Goal: Find specific page/section: Find specific page/section

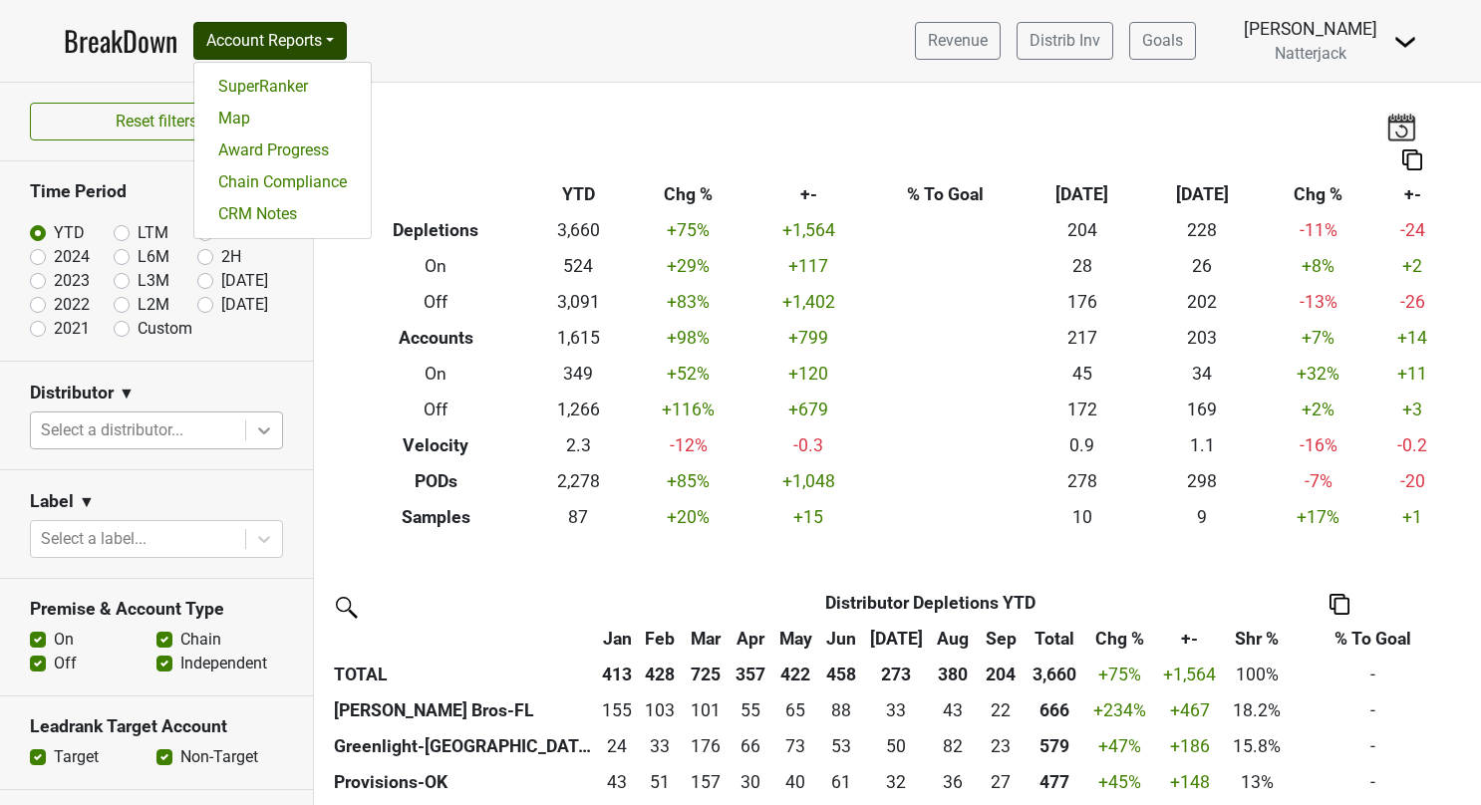
click at [254, 421] on icon at bounding box center [264, 431] width 20 height 20
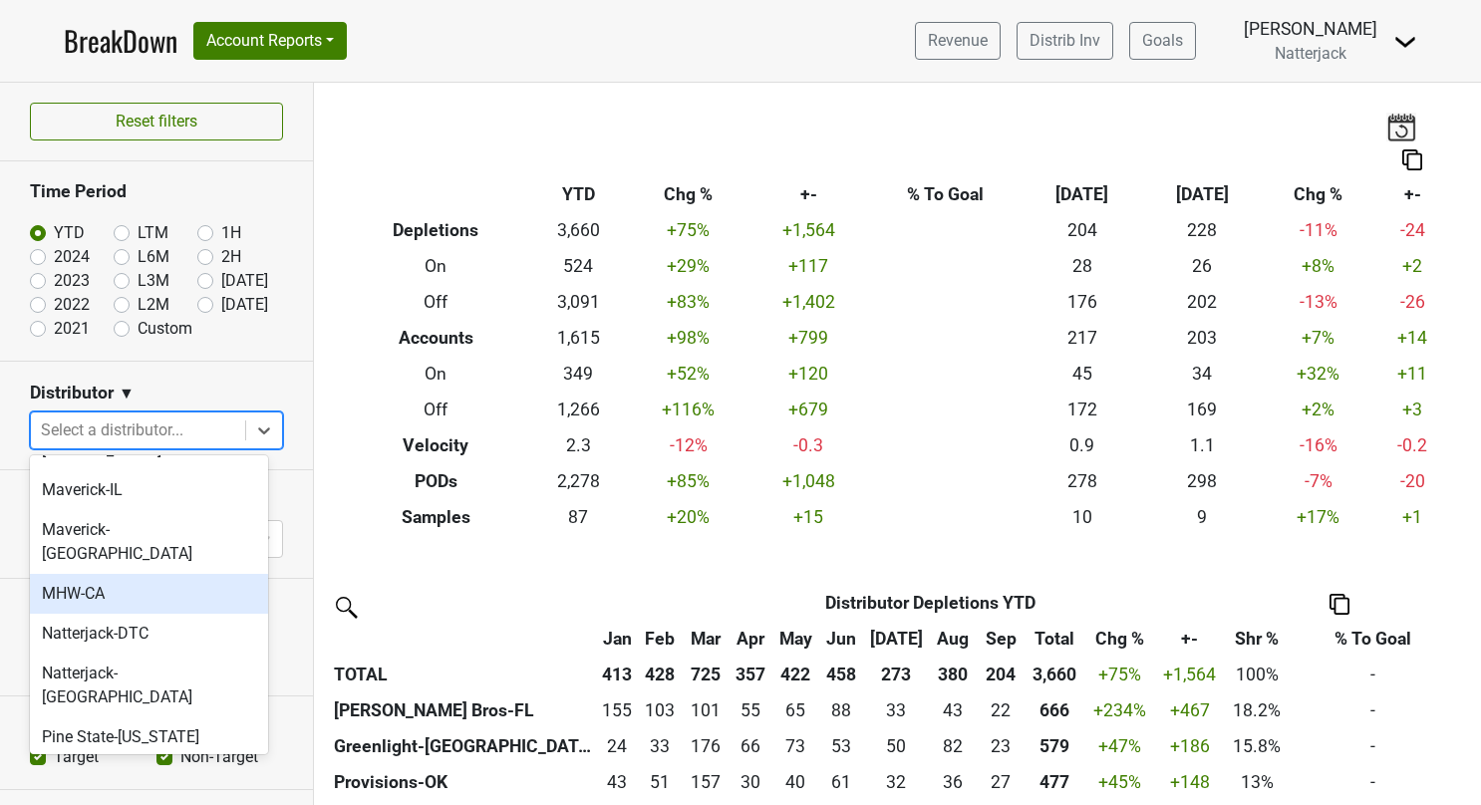
scroll to position [488, 0]
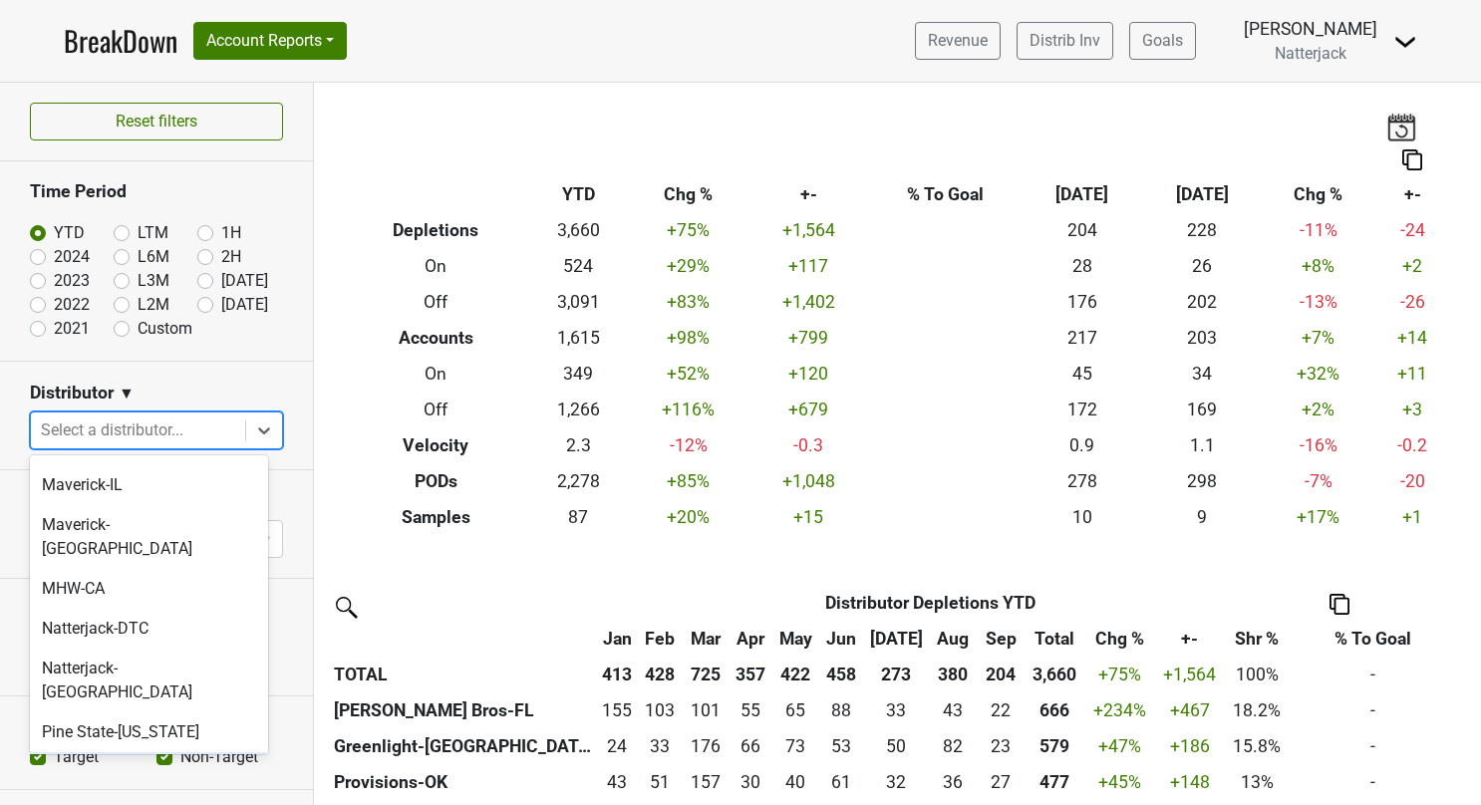
click at [142, 753] on div "PM Spirits-[GEOGRAPHIC_DATA]" at bounding box center [149, 785] width 238 height 64
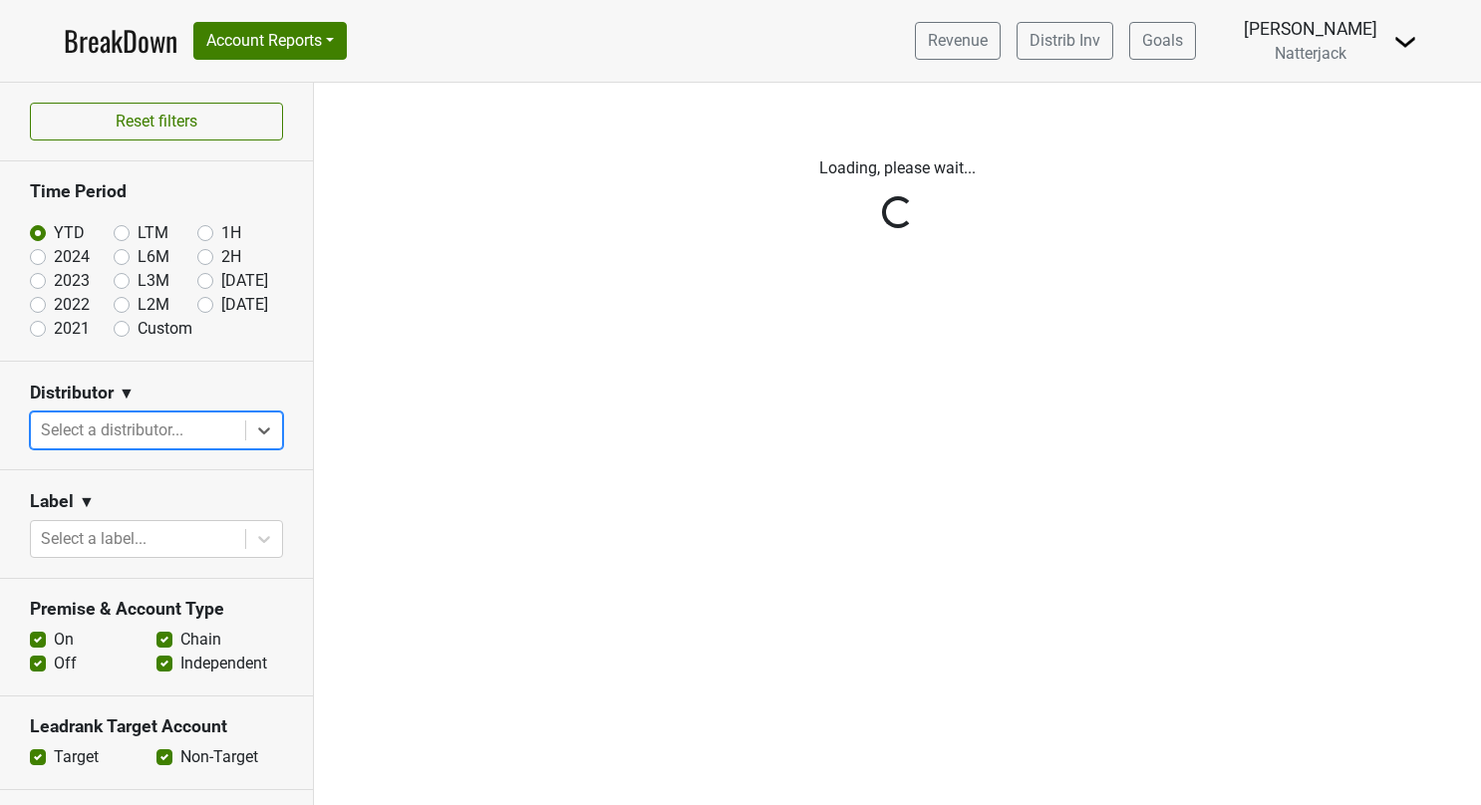
scroll to position [0, 0]
click at [245, 428] on div "Reset filters Time Period YTD LTM 1H 2024 L6M 2H 2023 L3M Sep '25 2022 L2M Oct …" at bounding box center [157, 444] width 314 height 723
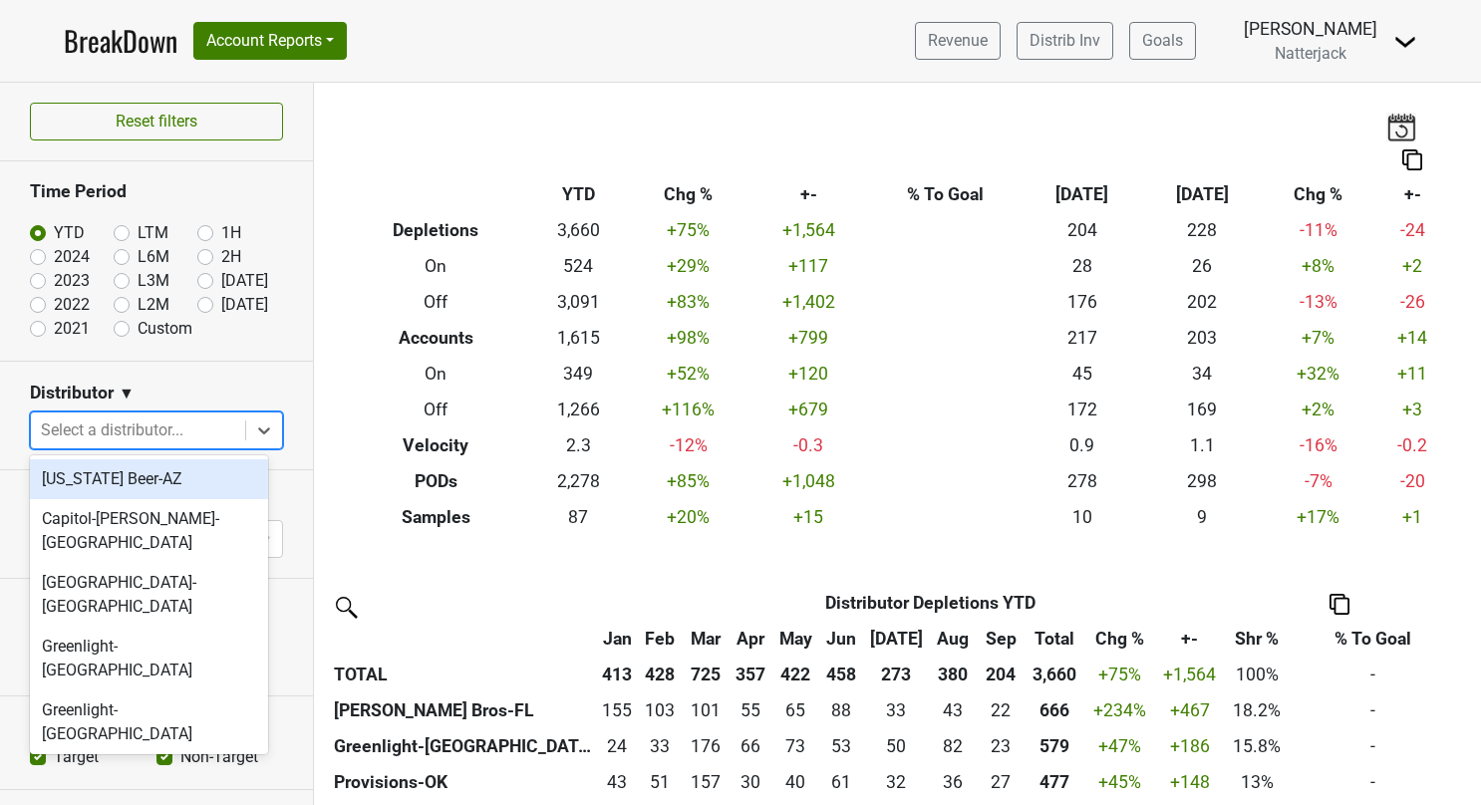
click at [258, 428] on icon at bounding box center [264, 431] width 12 height 7
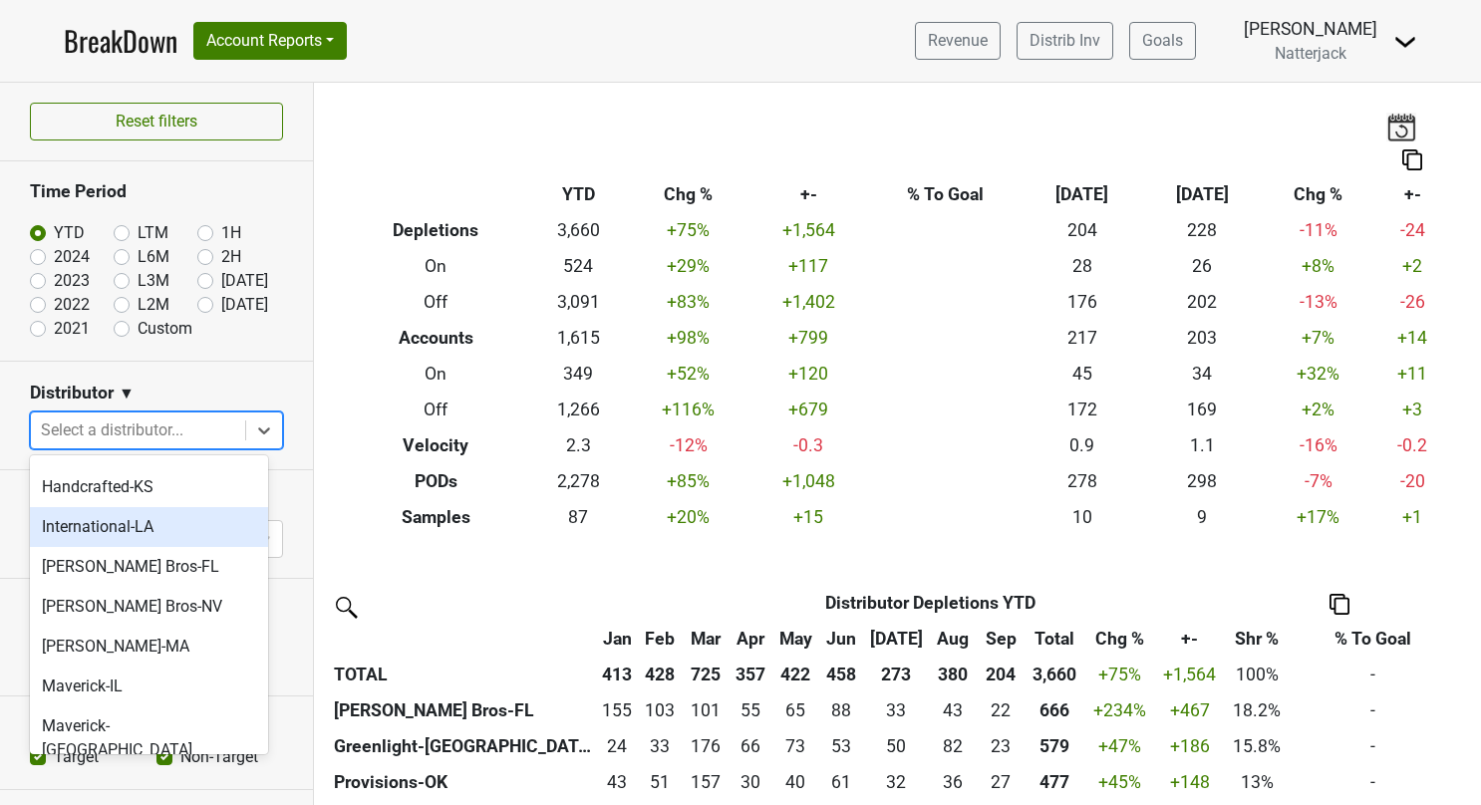
scroll to position [288, 0]
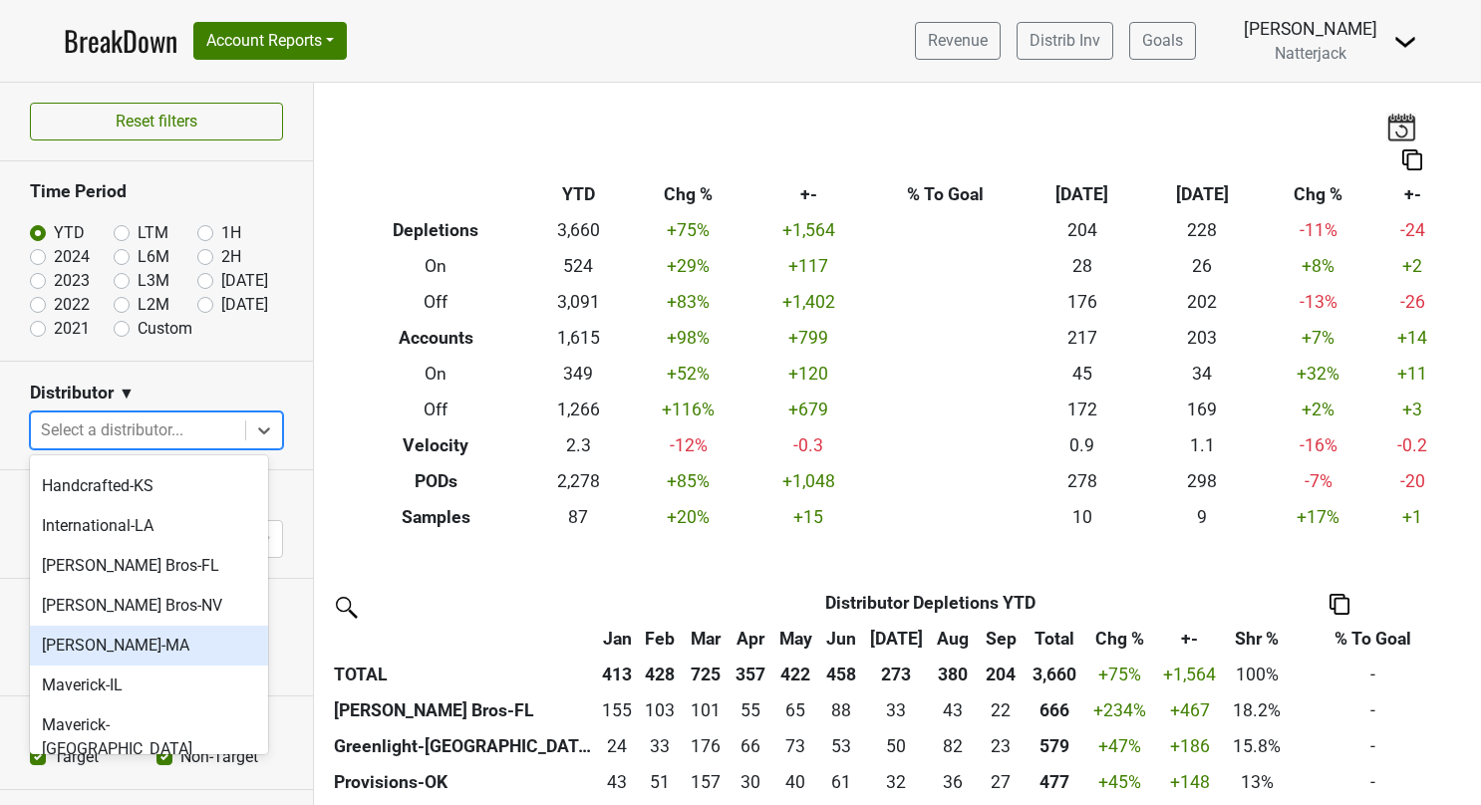
click at [159, 626] on div "[PERSON_NAME]-MA" at bounding box center [149, 646] width 238 height 40
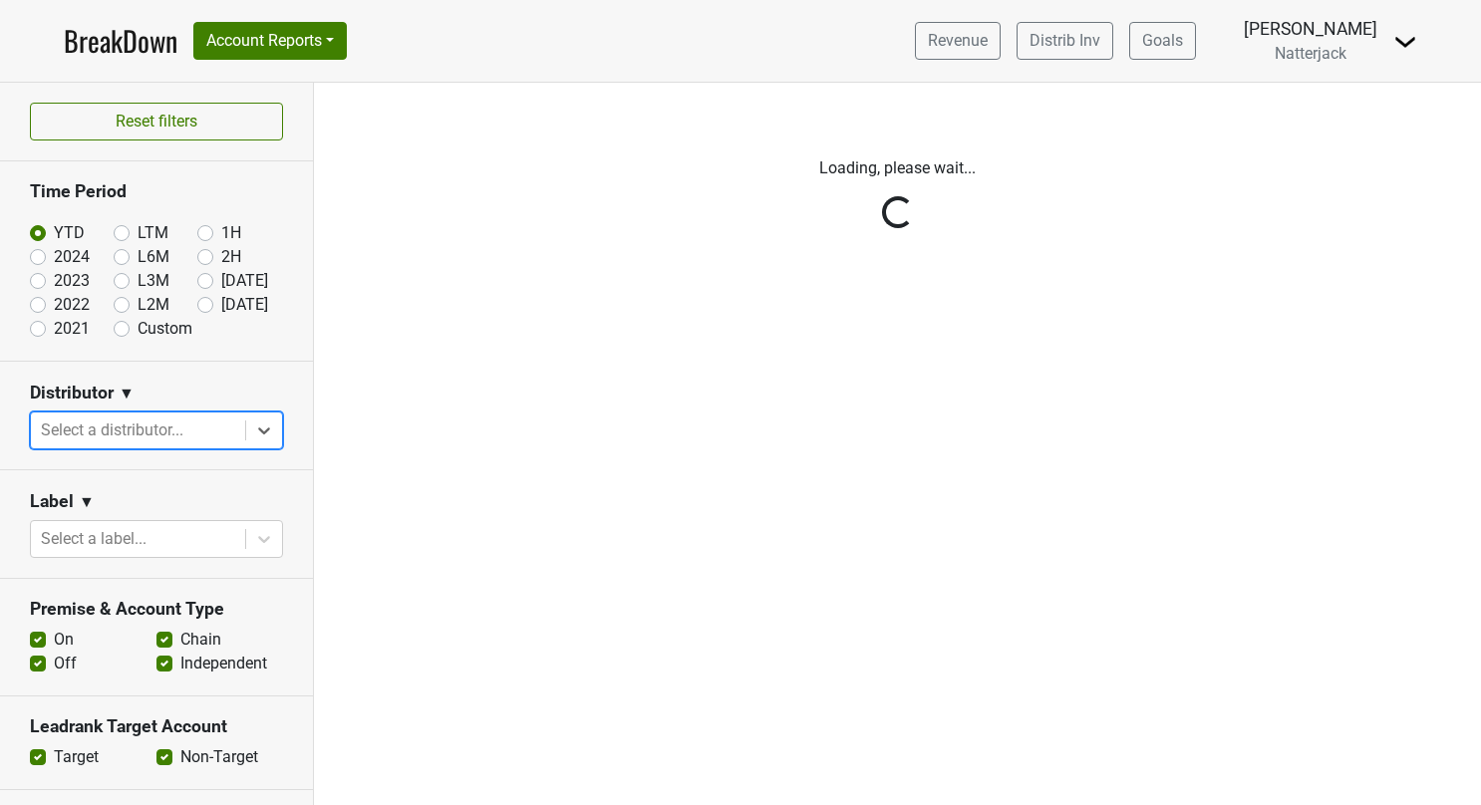
click at [245, 437] on div "Reset filters Time Period YTD LTM 1H 2024 L6M 2H 2023 L3M Sep '25 2022 L2M Oct …" at bounding box center [157, 444] width 314 height 723
click at [254, 438] on icon at bounding box center [264, 431] width 20 height 20
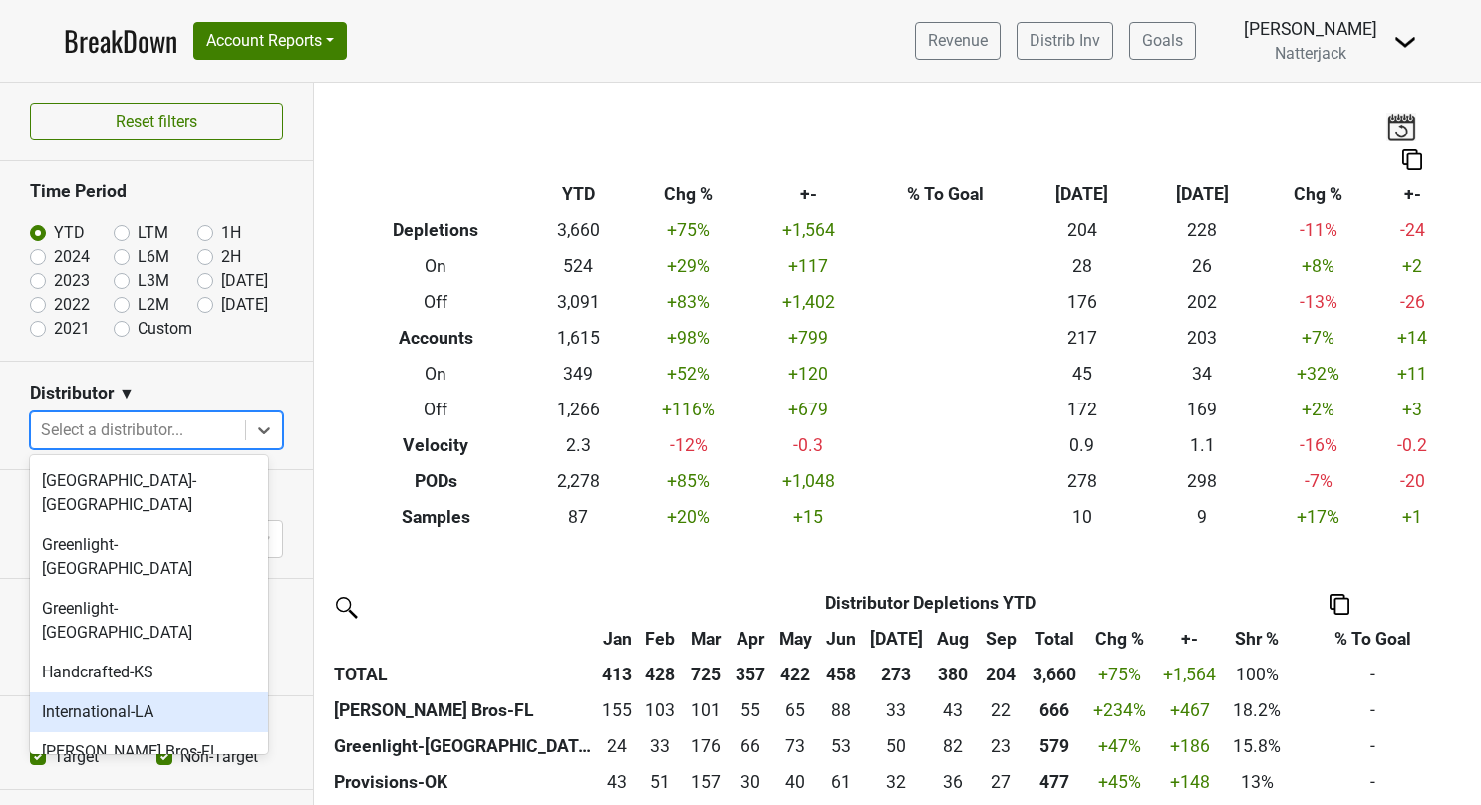
scroll to position [239, 0]
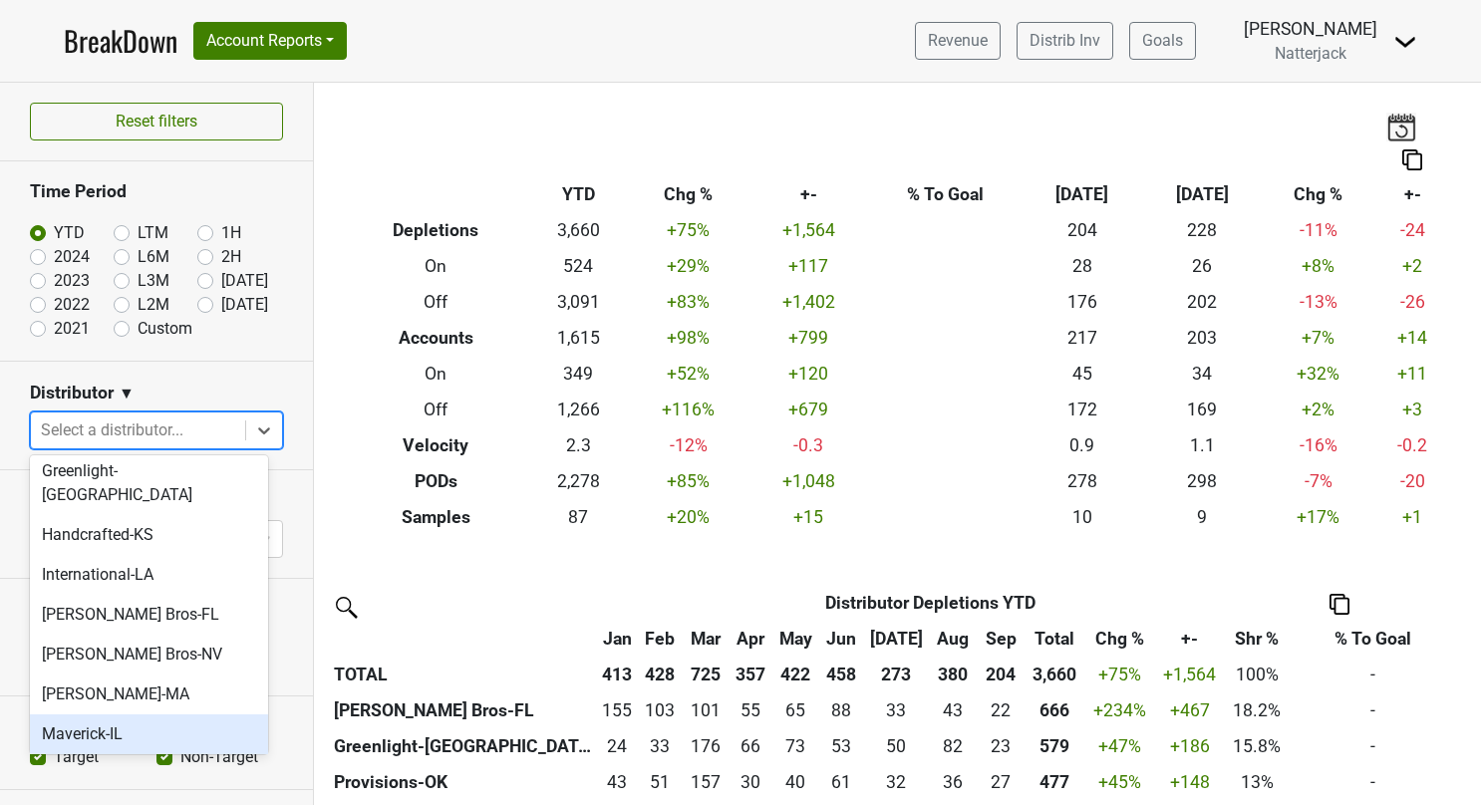
click at [129, 715] on div "Maverick-IL" at bounding box center [149, 735] width 238 height 40
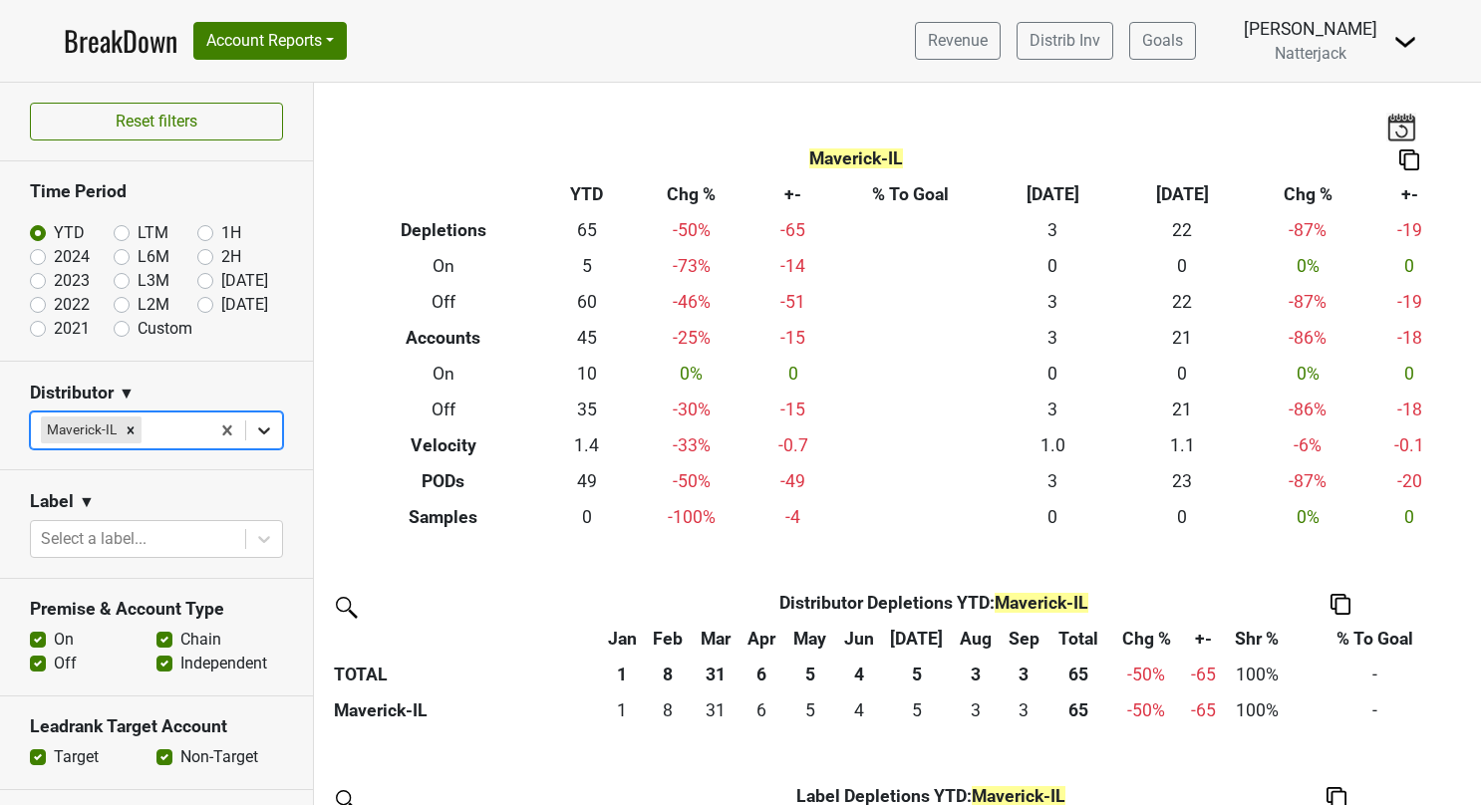
click at [258, 428] on icon at bounding box center [264, 431] width 12 height 7
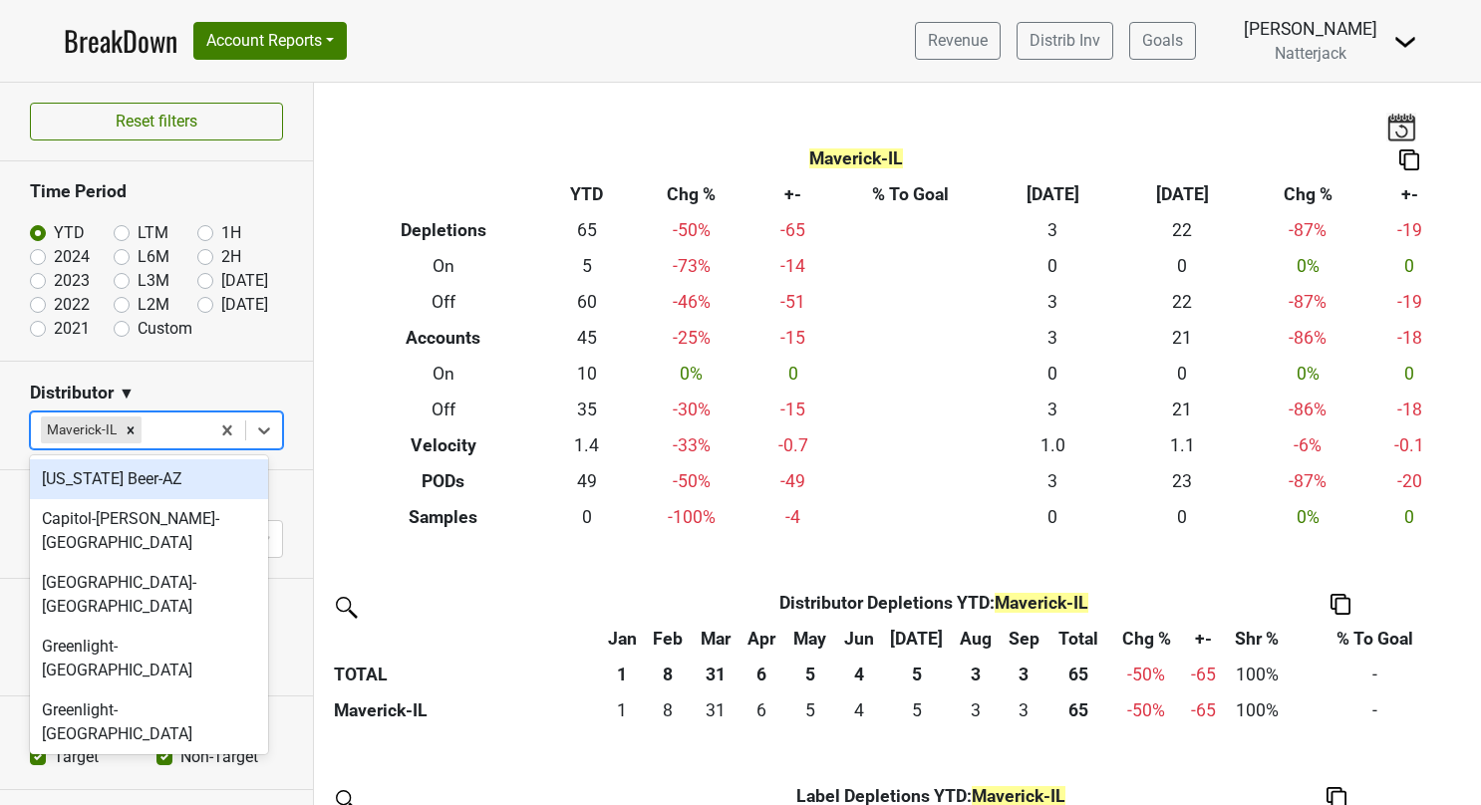
click at [193, 484] on div "[US_STATE] Beer-AZ" at bounding box center [149, 480] width 238 height 40
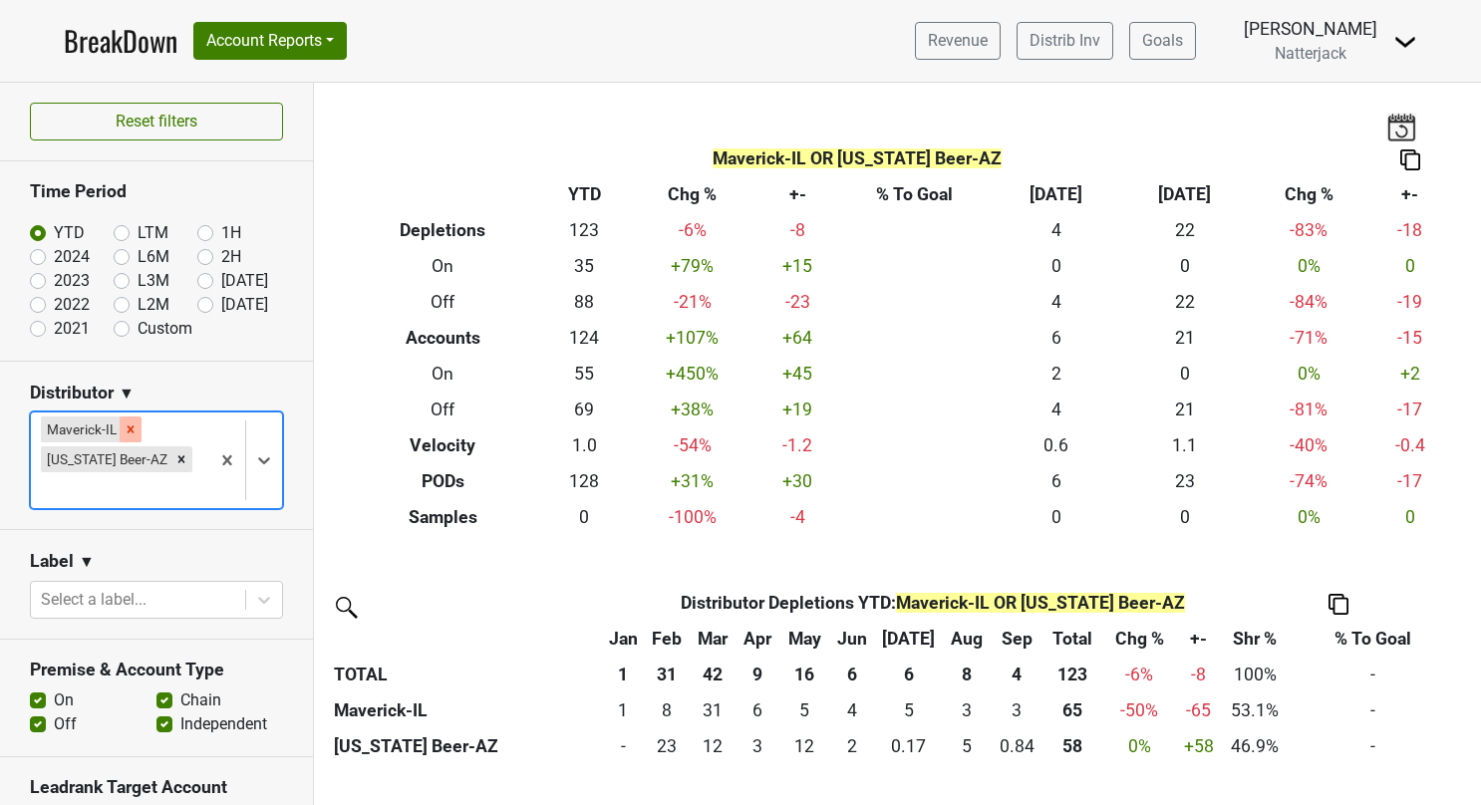
click at [132, 426] on icon "Remove Maverick-IL" at bounding box center [131, 429] width 7 height 7
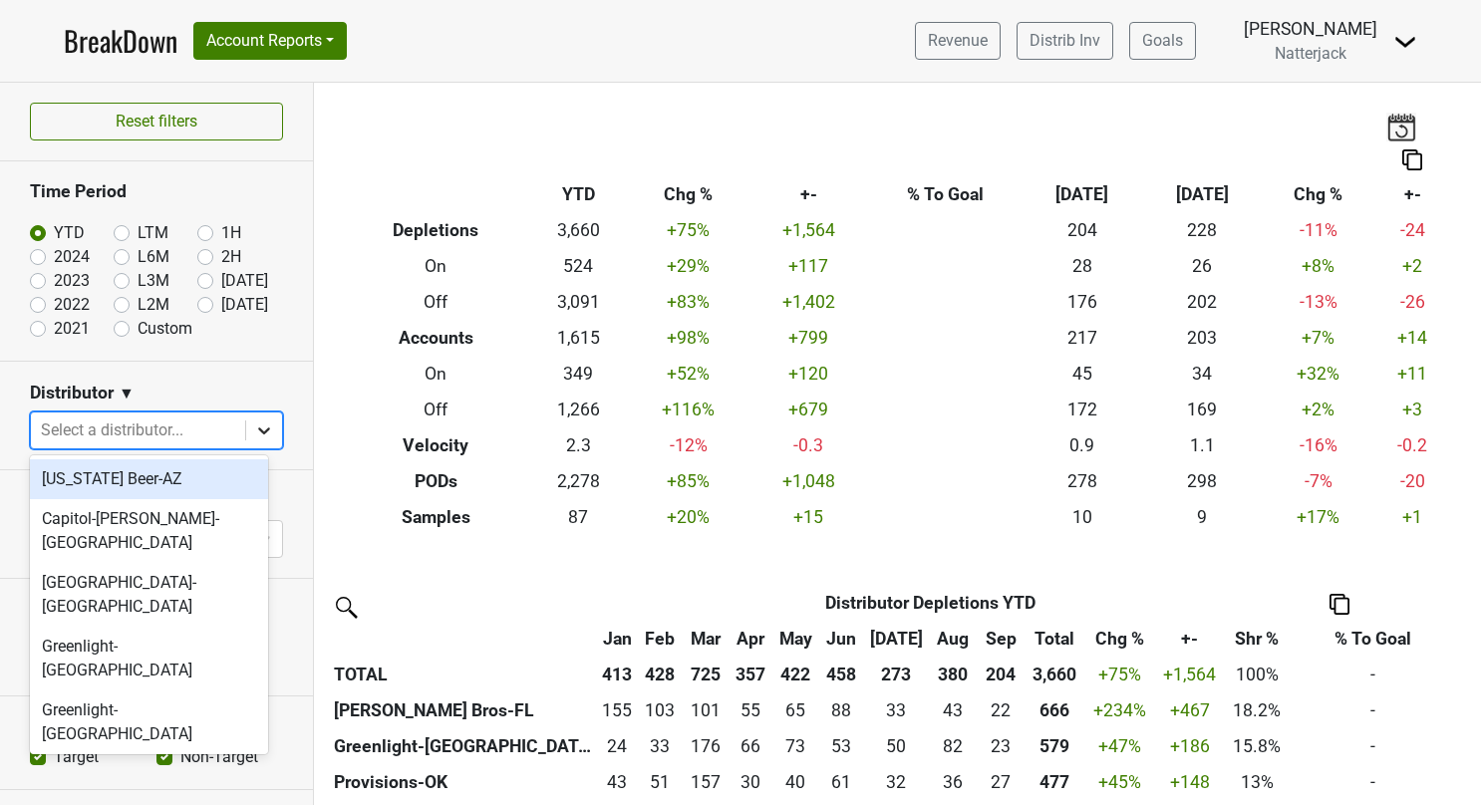
click at [261, 435] on div at bounding box center [264, 431] width 36 height 36
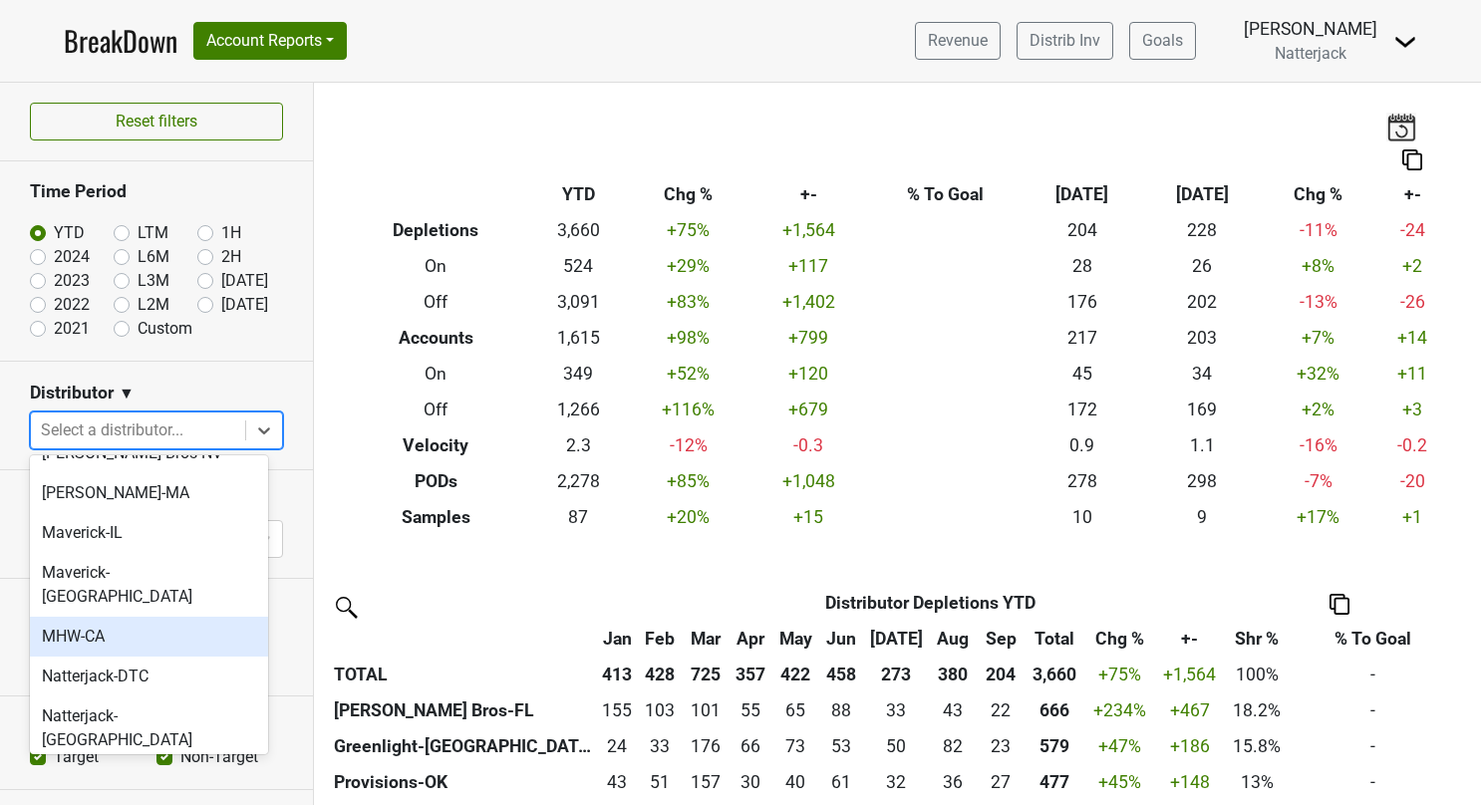
scroll to position [483, 0]
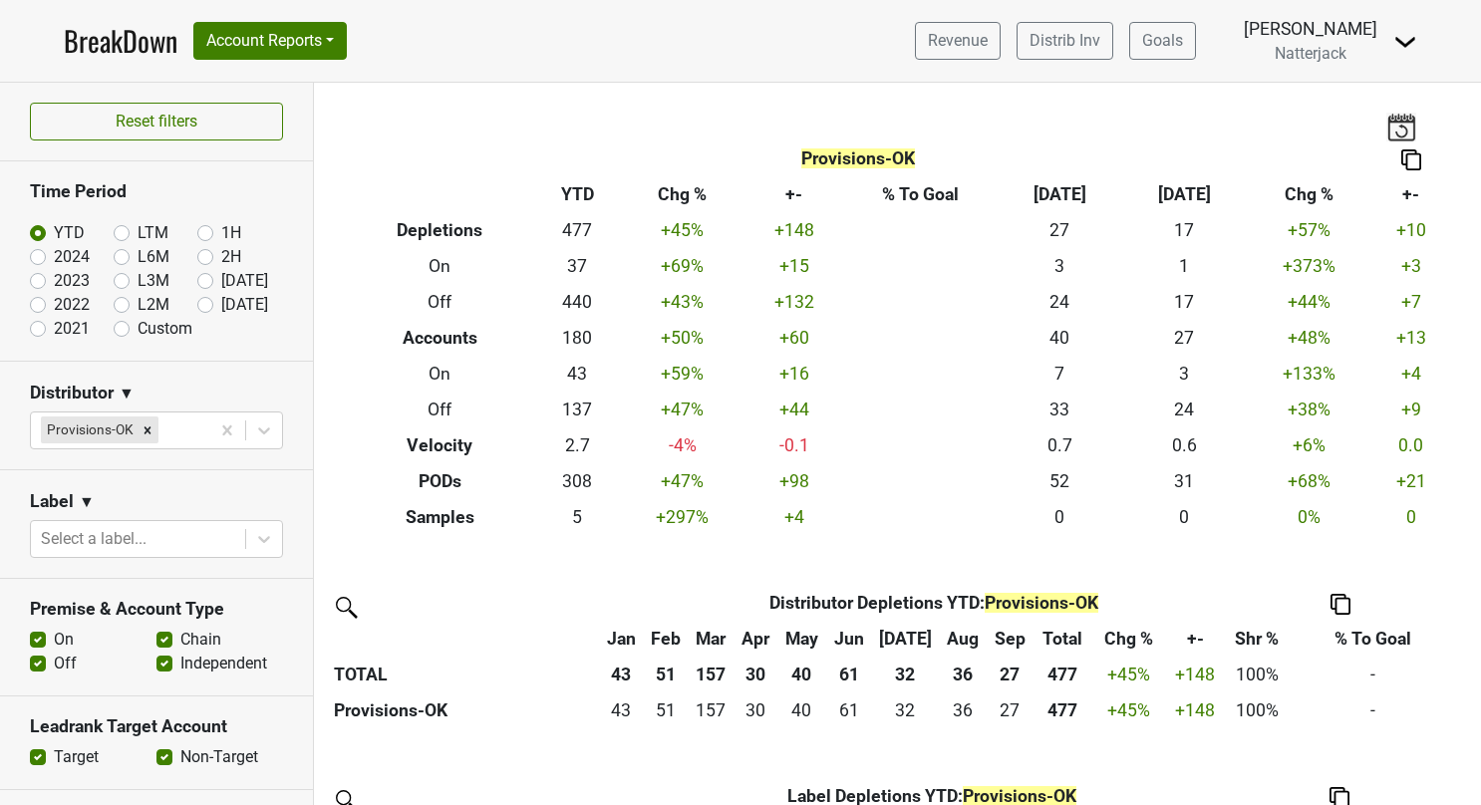
click at [126, 670] on div "Off" at bounding box center [93, 664] width 127 height 24
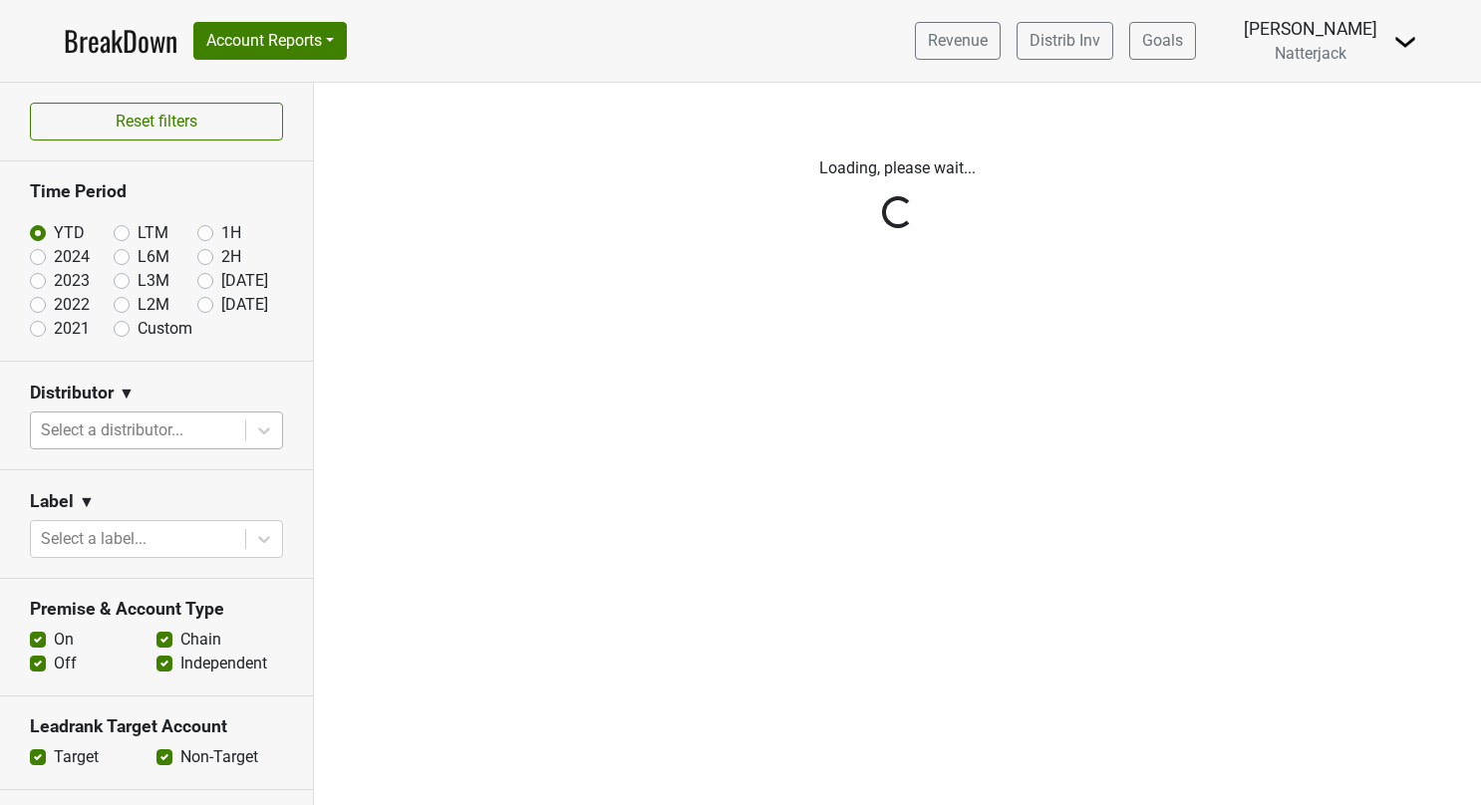
click at [247, 437] on div "Reset filters Time Period YTD LTM 1H 2024 L6M 2H 2023 L3M Sep '25 2022 L2M Oct …" at bounding box center [157, 444] width 314 height 723
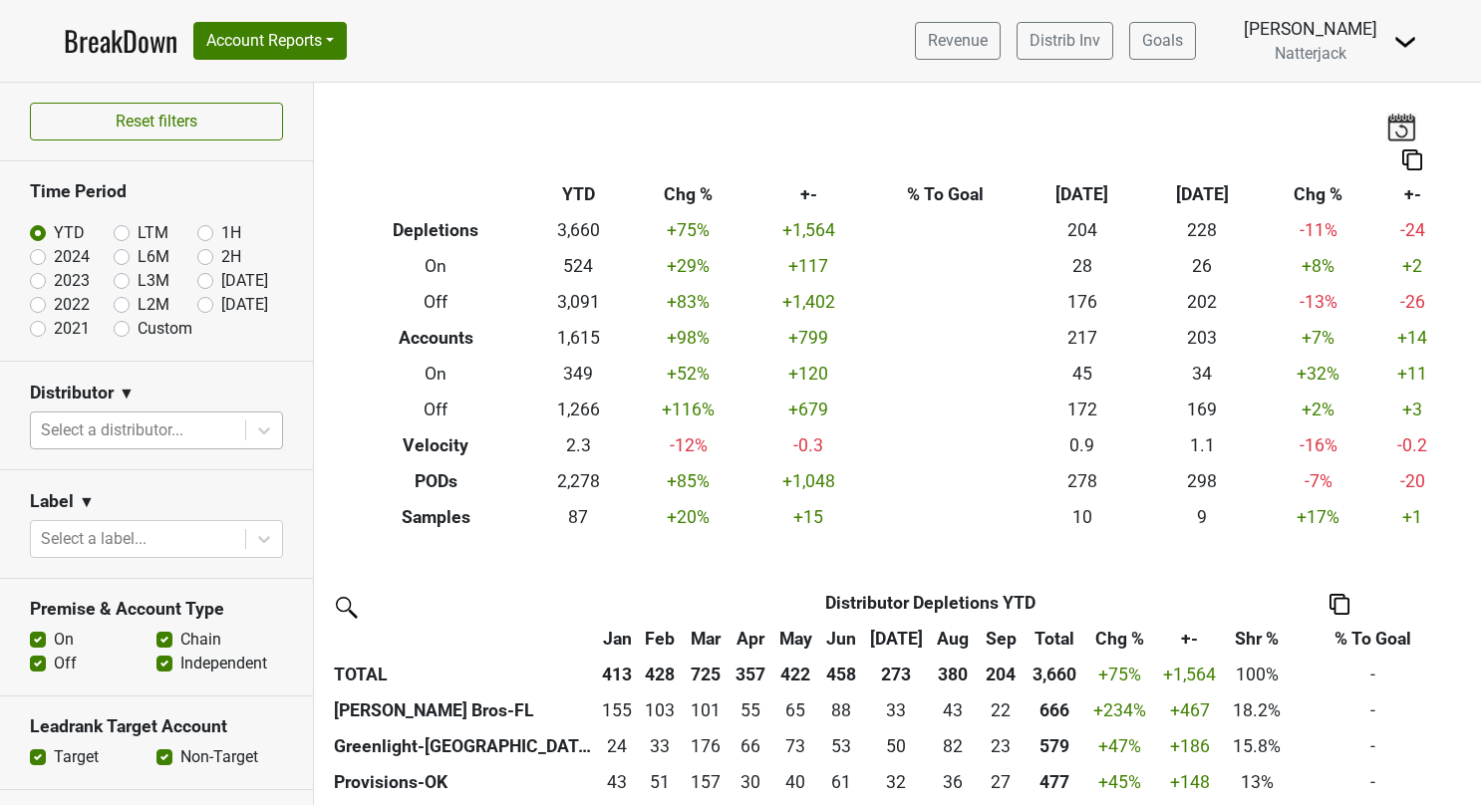
click at [247, 439] on div at bounding box center [264, 431] width 36 height 36
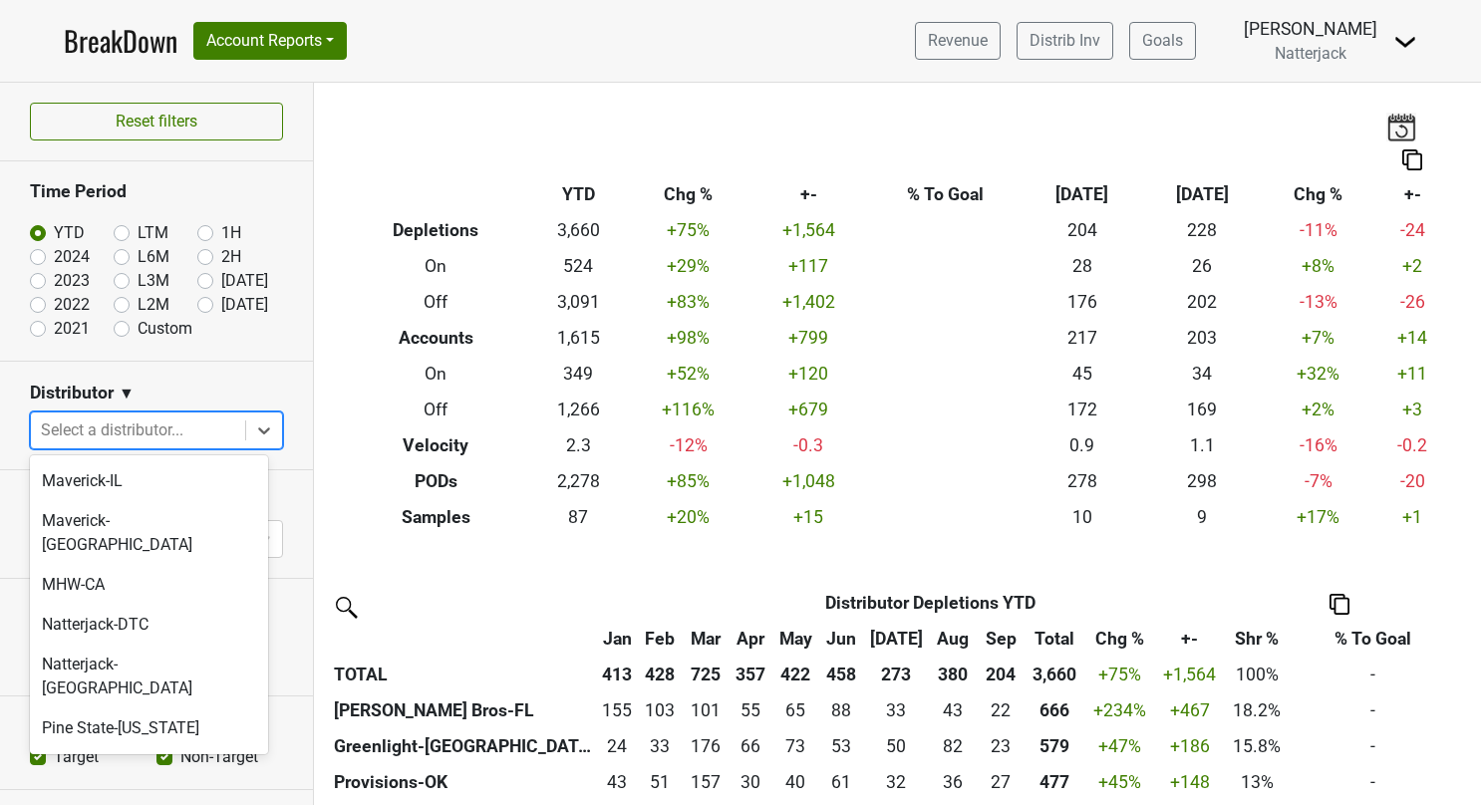
scroll to position [496, 0]
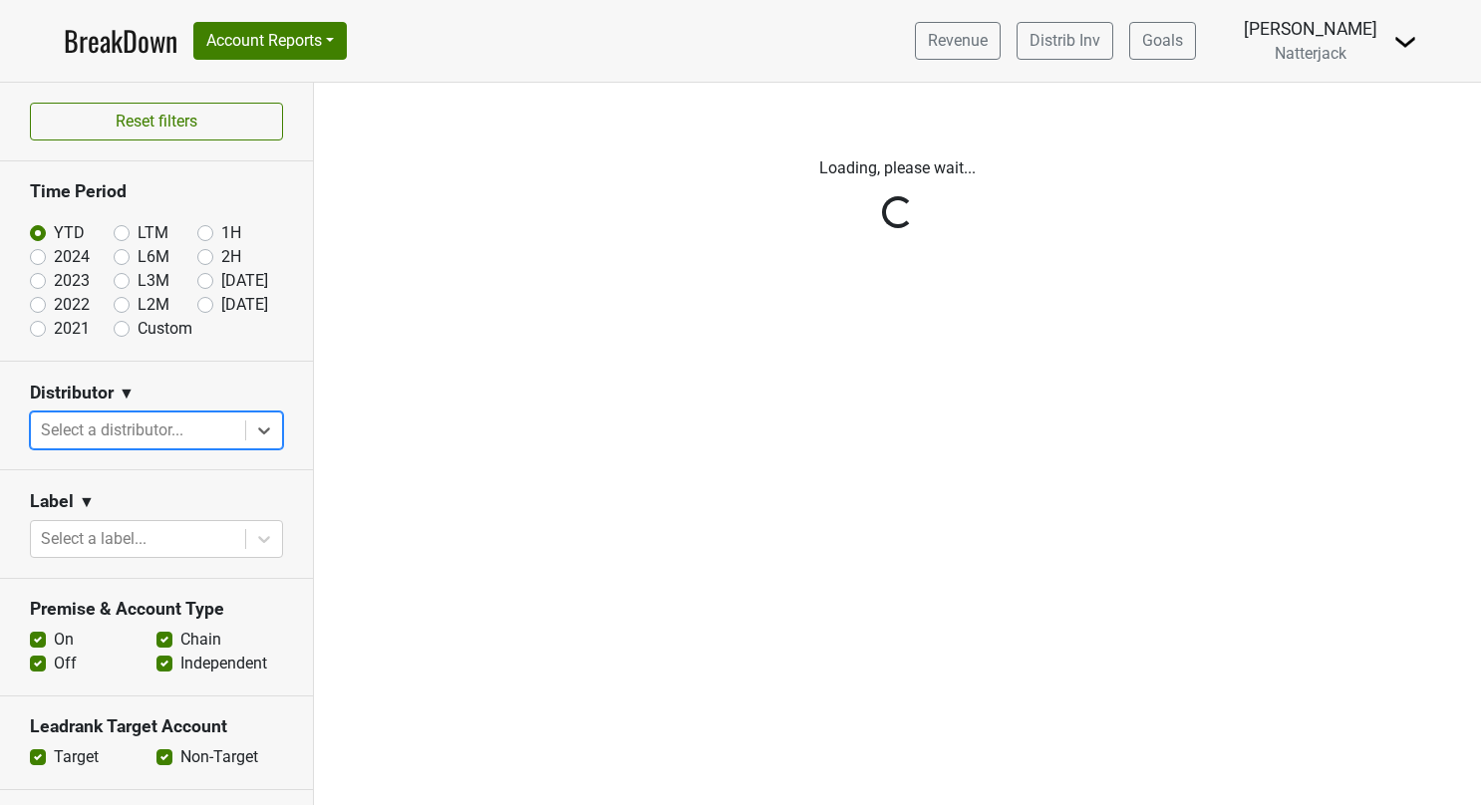
click at [247, 428] on div "Reset filters Time Period YTD LTM 1H 2024 L6M 2H 2023 L3M Sep '25 2022 L2M Oct …" at bounding box center [157, 444] width 314 height 723
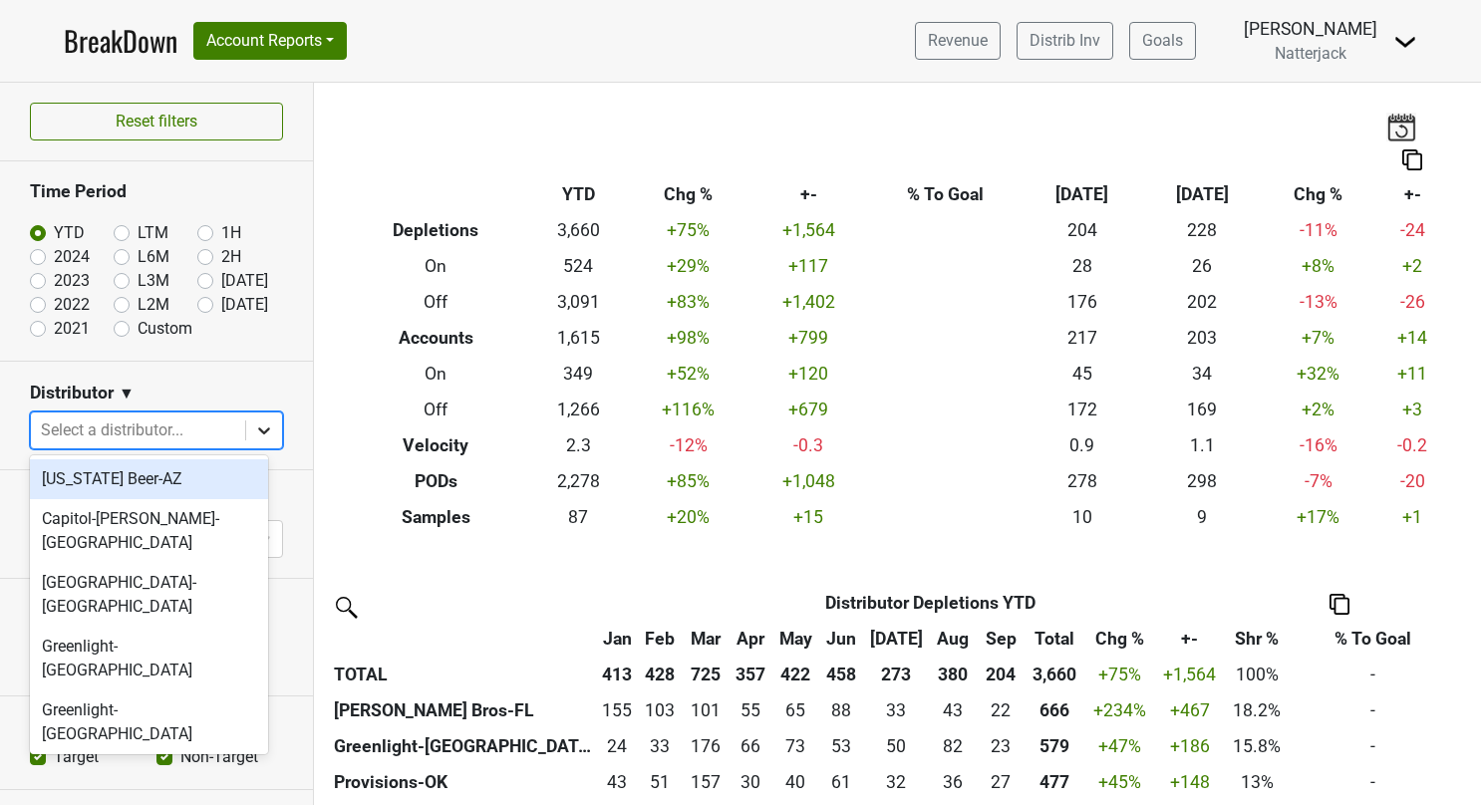
click at [254, 432] on icon at bounding box center [264, 431] width 20 height 20
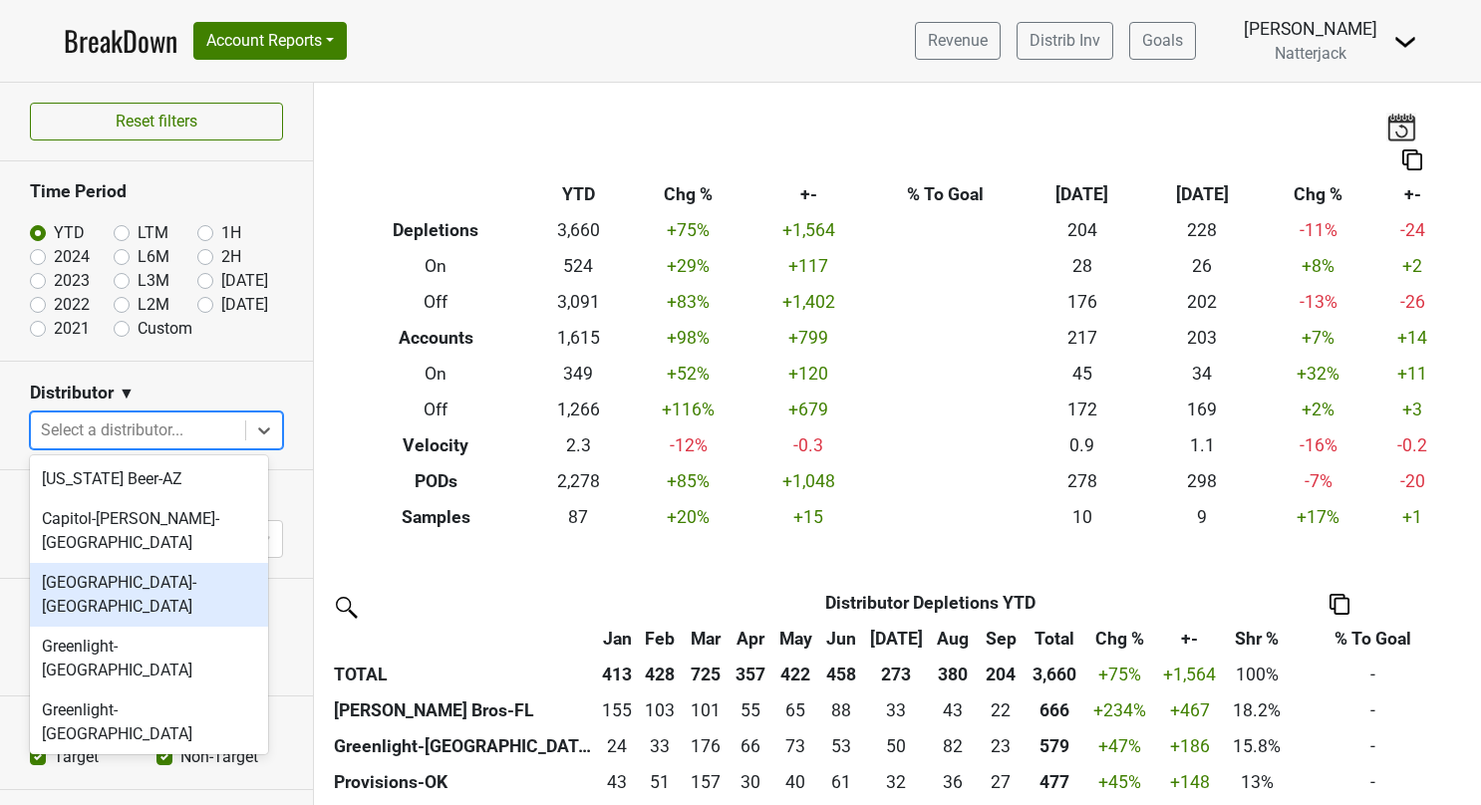
click at [171, 566] on div "[GEOGRAPHIC_DATA]-[GEOGRAPHIC_DATA]" at bounding box center [149, 595] width 238 height 64
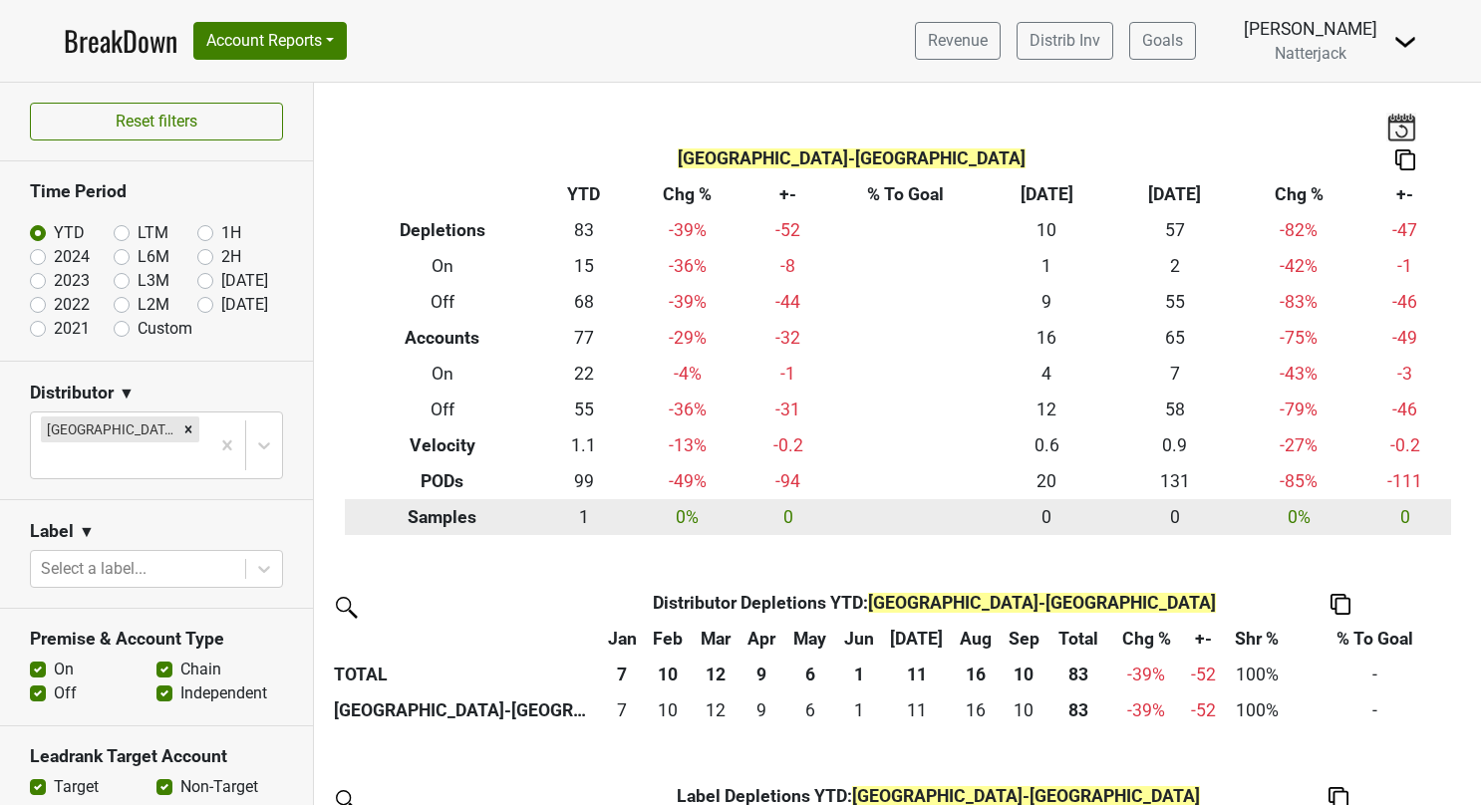
drag, startPoint x: 669, startPoint y: 429, endPoint x: 865, endPoint y: 518, distance: 215.9
click at [865, 518] on td at bounding box center [906, 517] width 154 height 36
